Goal: Check status: Check status

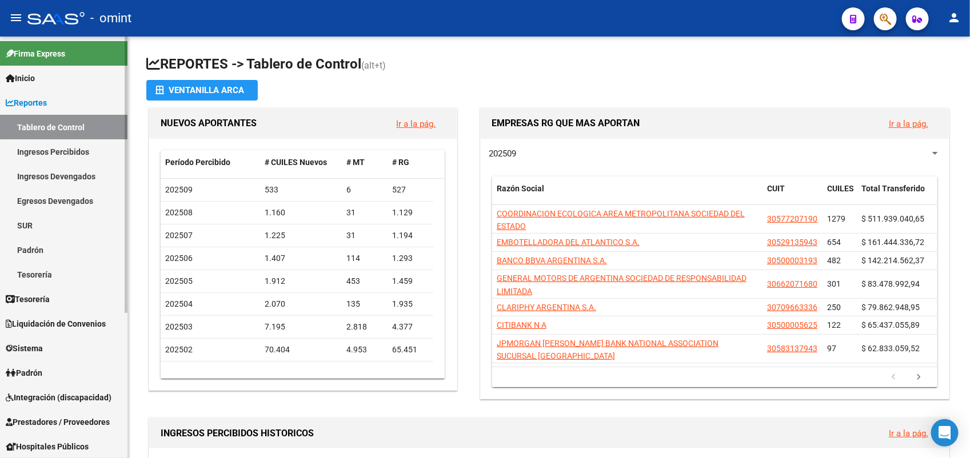
click at [73, 151] on link "Ingresos Percibidos" at bounding box center [63, 151] width 127 height 25
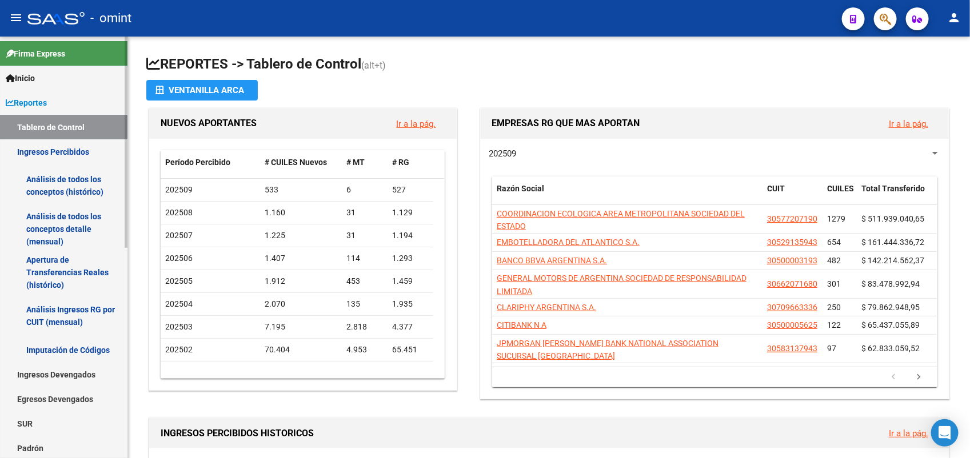
click at [73, 151] on link "Ingresos Percibidos" at bounding box center [63, 151] width 127 height 25
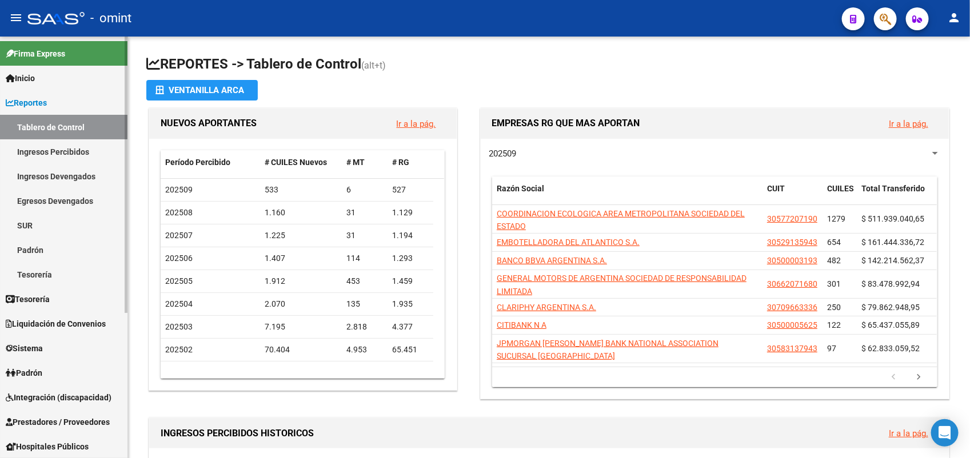
click at [80, 173] on link "Ingresos Devengados" at bounding box center [63, 176] width 127 height 25
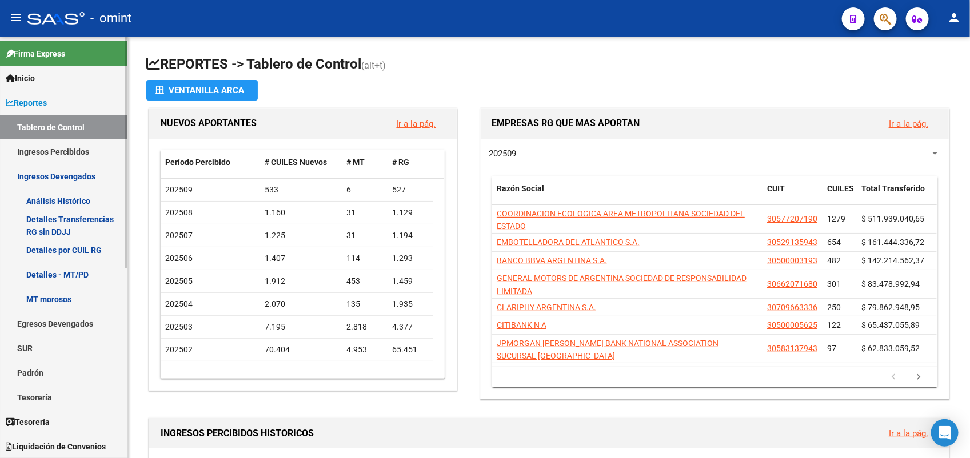
click at [93, 247] on link "Detalles por CUIL RG" at bounding box center [63, 250] width 127 height 25
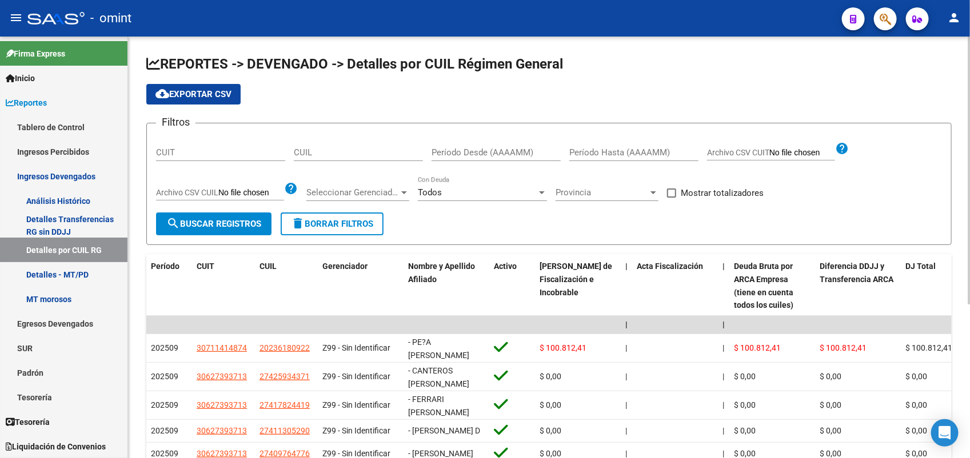
drag, startPoint x: 333, startPoint y: 158, endPoint x: 326, endPoint y: 153, distance: 8.6
click at [324, 149] on div "CUIL" at bounding box center [358, 149] width 129 height 25
click at [326, 153] on input "CUIL" at bounding box center [358, 152] width 129 height 10
paste input "20-94568304-0"
type input "20-94568304-0"
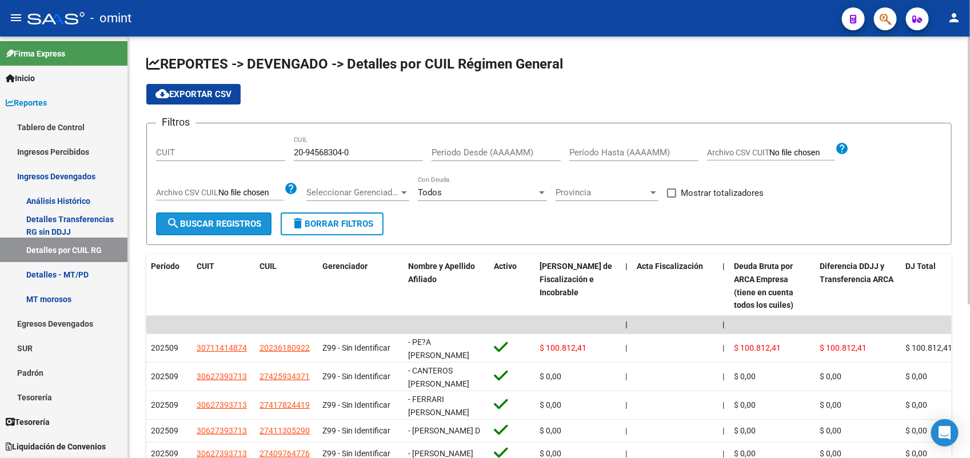
click at [238, 223] on span "search Buscar Registros" at bounding box center [213, 224] width 95 height 10
